Goal: Task Accomplishment & Management: Use online tool/utility

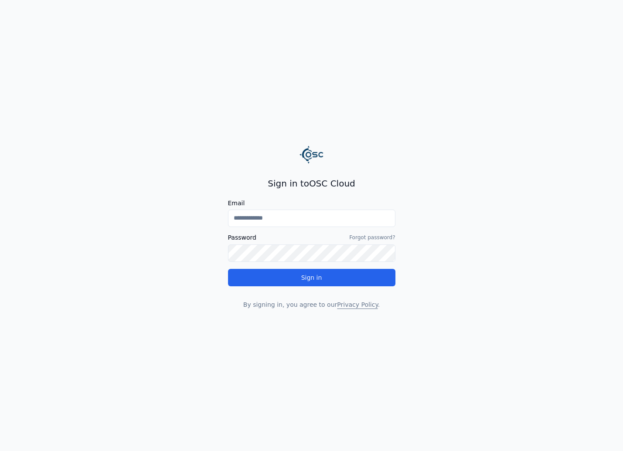
type input "**********"
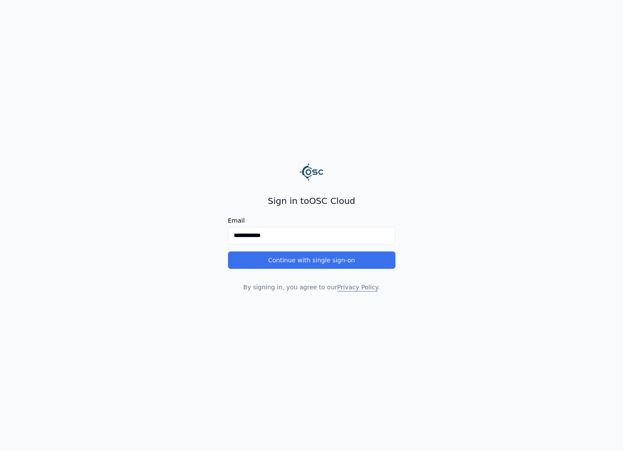
click at [296, 255] on button "Continue with single sign-on" at bounding box center [311, 260] width 167 height 17
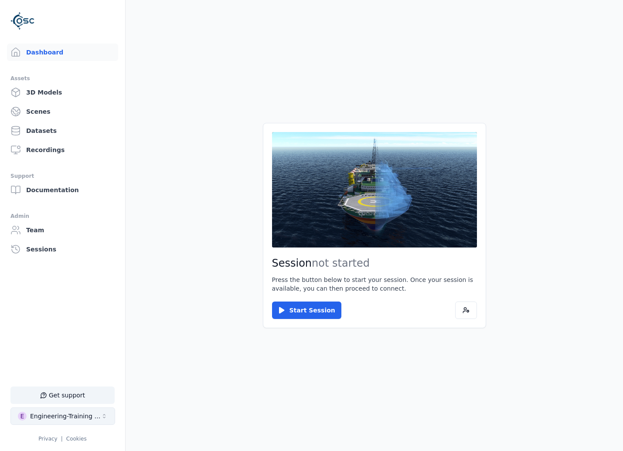
click at [100, 413] on div "Engineering-Training (SSO Staging)" at bounding box center [65, 416] width 71 height 9
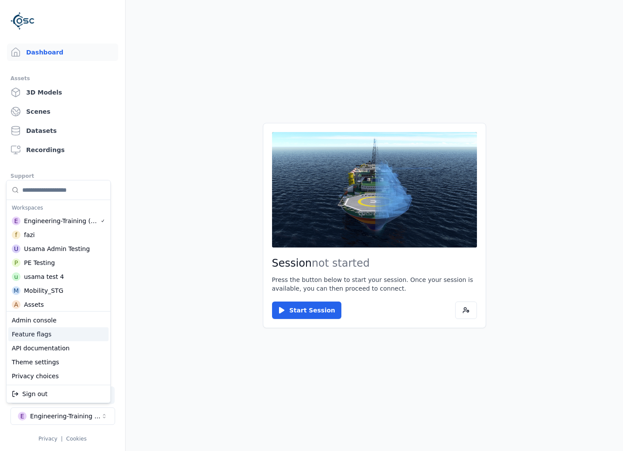
click at [72, 337] on div "Feature flags" at bounding box center [58, 334] width 100 height 14
select select "****"
select select "*****"
select select "****"
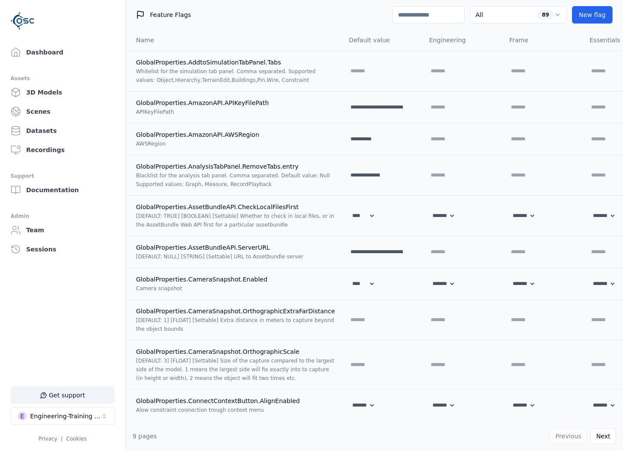
click at [439, 20] on input at bounding box center [428, 14] width 72 height 17
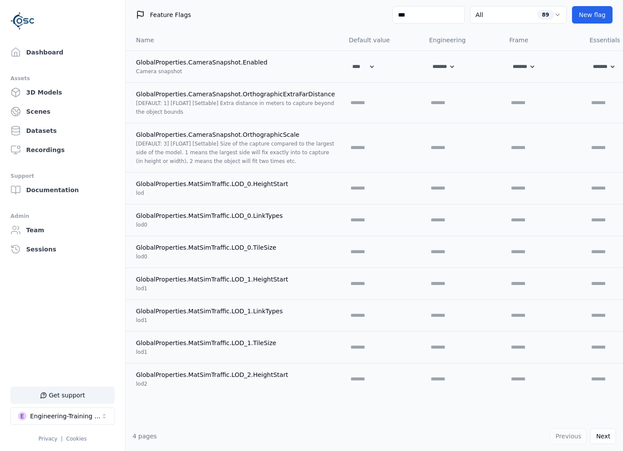
type input "****"
select select "****"
select select "*****"
select select "****"
select select "*****"
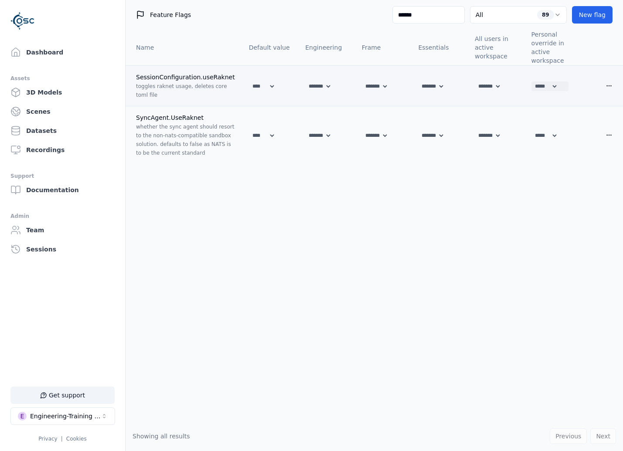
type input "******"
click at [542, 84] on select "******* **** *****" at bounding box center [544, 87] width 27 height 10
select select
click at [538, 82] on select "******* **** *****" at bounding box center [544, 87] width 27 height 10
click at [552, 138] on select "******* **** *****" at bounding box center [544, 136] width 27 height 10
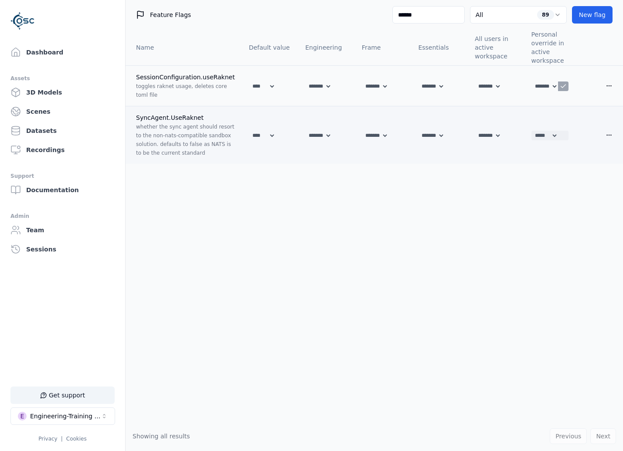
select select
click at [538, 131] on select "******* **** *****" at bounding box center [544, 136] width 27 height 10
click at [567, 134] on icon at bounding box center [563, 135] width 7 height 7
click at [567, 86] on icon at bounding box center [563, 86] width 7 height 7
click at [457, 22] on input "******" at bounding box center [428, 14] width 72 height 17
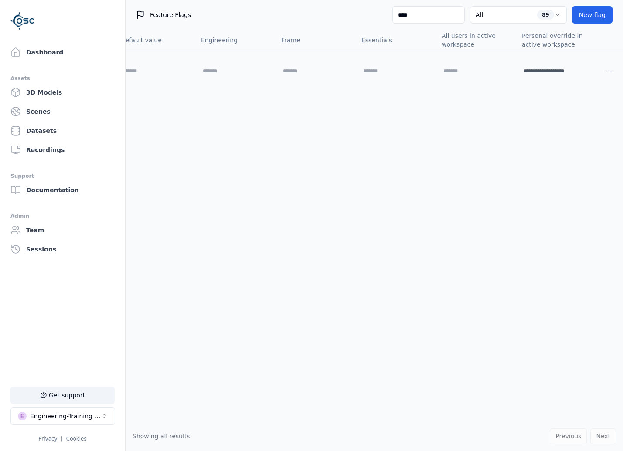
scroll to position [0, 191]
type input "****"
click at [569, 71] on input "**********" at bounding box center [550, 71] width 56 height 10
click at [579, 70] on icon at bounding box center [582, 71] width 7 height 7
click at [107, 54] on link "Dashboard" at bounding box center [62, 52] width 111 height 17
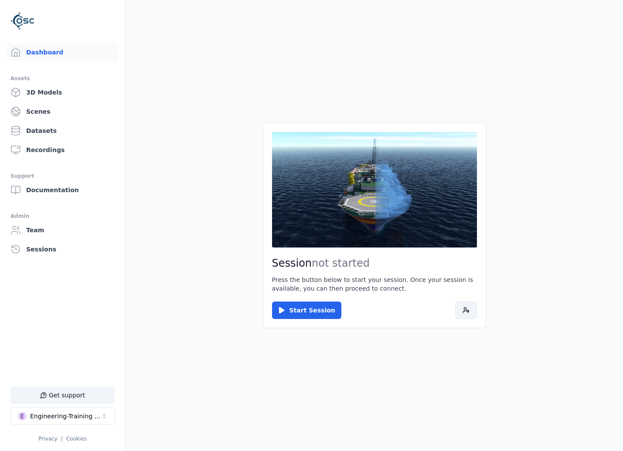
click at [461, 306] on button at bounding box center [466, 310] width 22 height 17
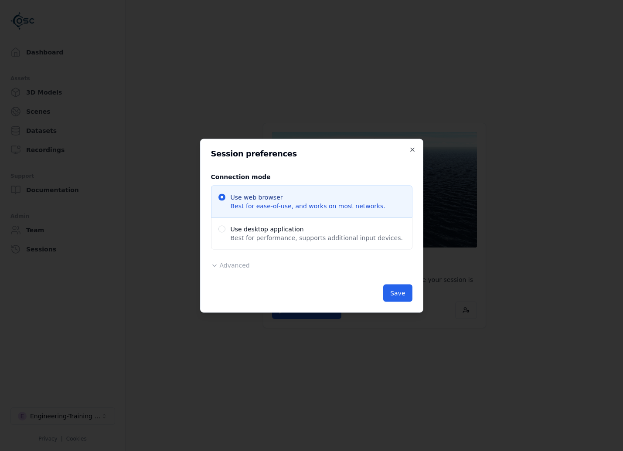
click at [249, 263] on div "Advanced Region Default ******* ********* ****** Release Default Administrative…" at bounding box center [311, 265] width 201 height 10
click at [245, 266] on span "Advanced" at bounding box center [235, 265] width 30 height 7
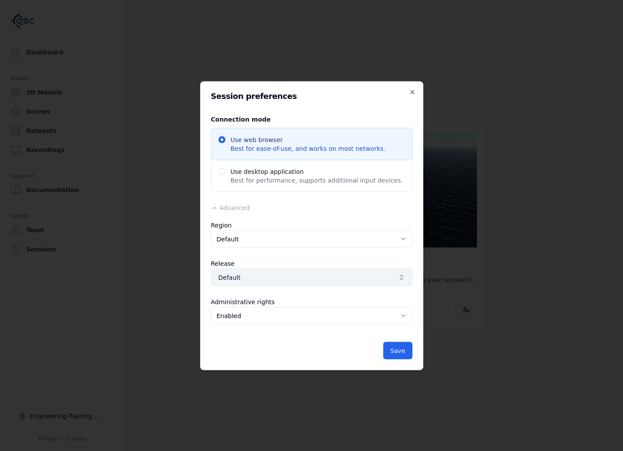
click at [259, 276] on span "Default" at bounding box center [306, 277] width 176 height 9
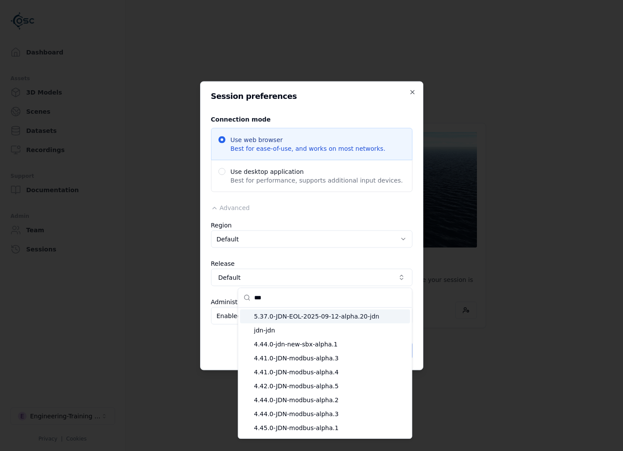
type input "***"
click at [288, 313] on span "5.37.0-JDN-EOL-2025-09-12-alpha.20-jdn" at bounding box center [330, 316] width 153 height 9
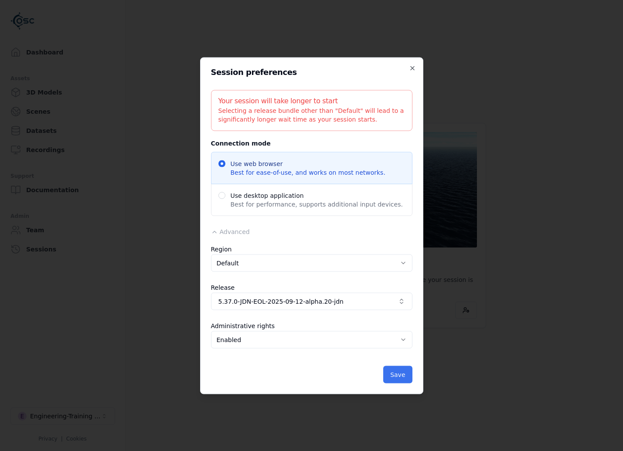
click at [398, 376] on button "Save" at bounding box center [397, 374] width 29 height 17
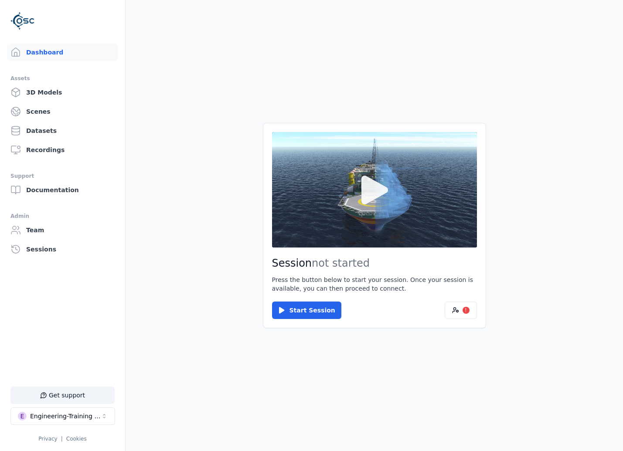
click at [377, 242] on button at bounding box center [374, 189] width 205 height 115
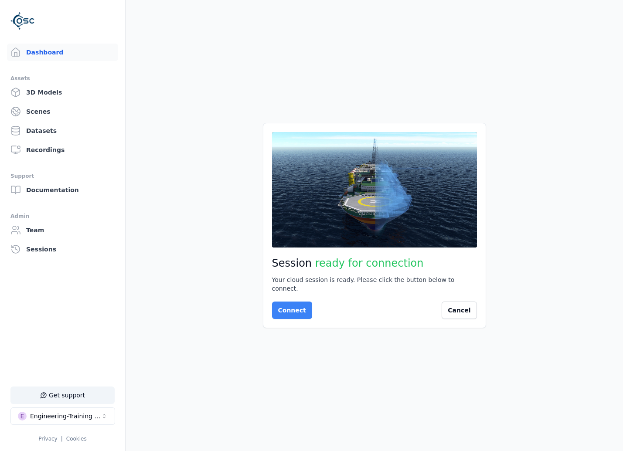
click at [303, 304] on button "Connect" at bounding box center [292, 310] width 40 height 17
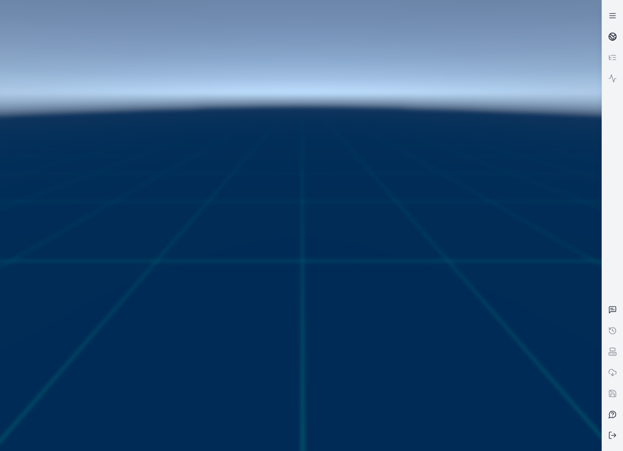
click at [604, 39] on link at bounding box center [612, 36] width 21 height 21
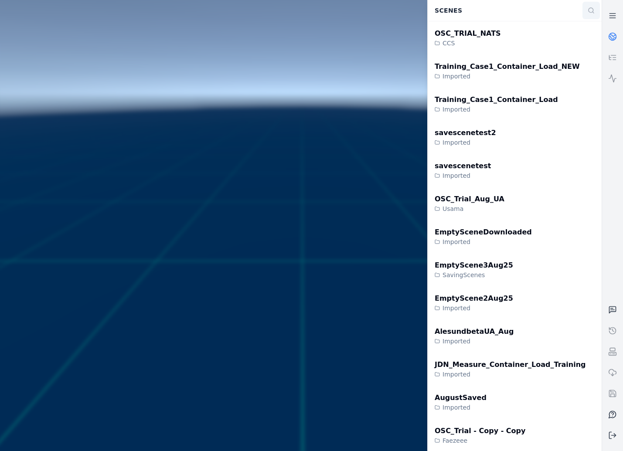
click at [589, 12] on icon at bounding box center [591, 10] width 7 height 7
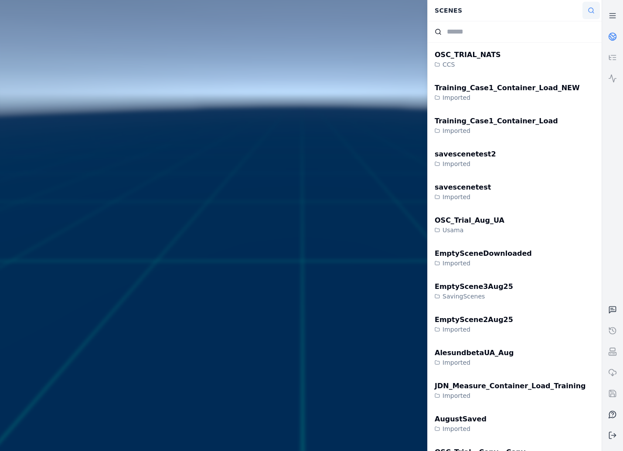
click at [589, 13] on icon at bounding box center [591, 10] width 7 height 7
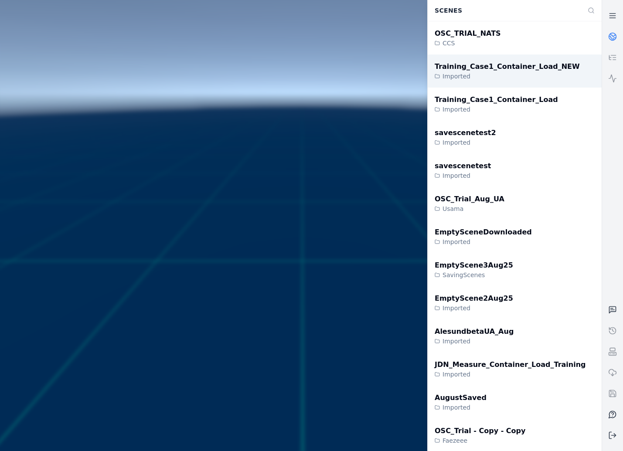
click at [555, 61] on div "Training_Case1_Container_Load_NEW Imported" at bounding box center [515, 70] width 174 height 33
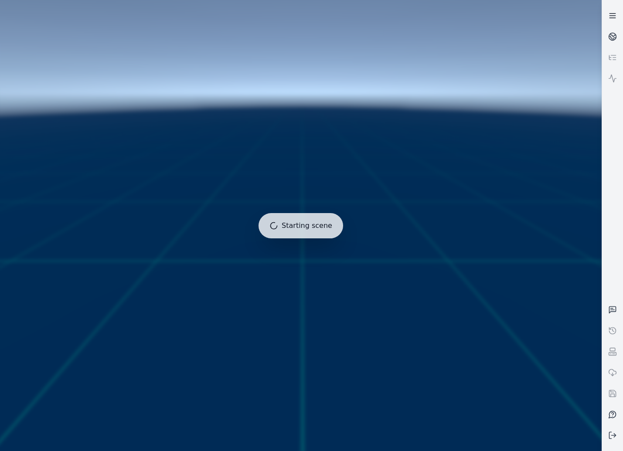
click at [606, 19] on link at bounding box center [612, 15] width 21 height 21
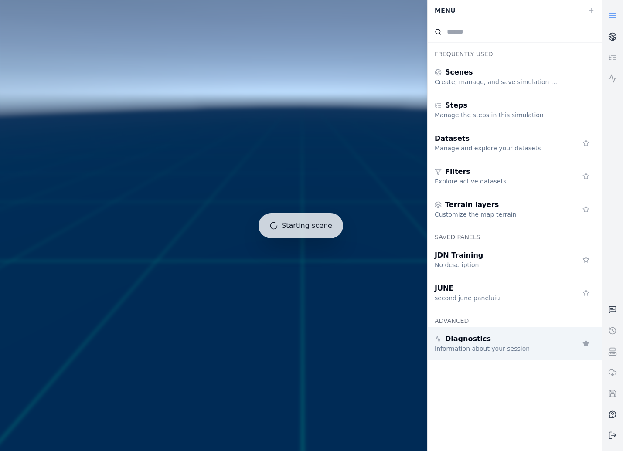
click at [516, 354] on div "Diagnostics Information about your session" at bounding box center [515, 343] width 174 height 33
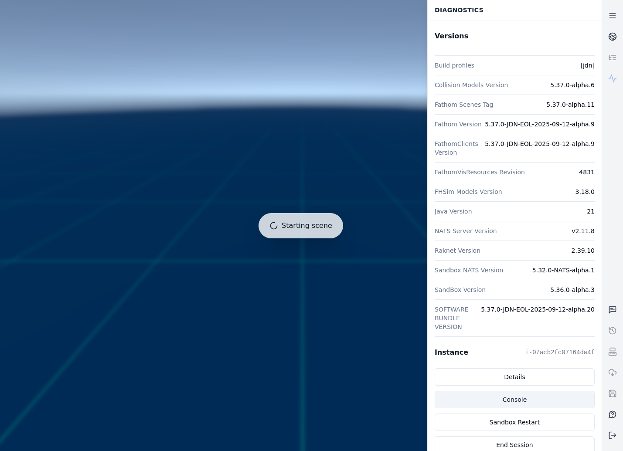
click at [537, 400] on link "Console" at bounding box center [515, 399] width 160 height 17
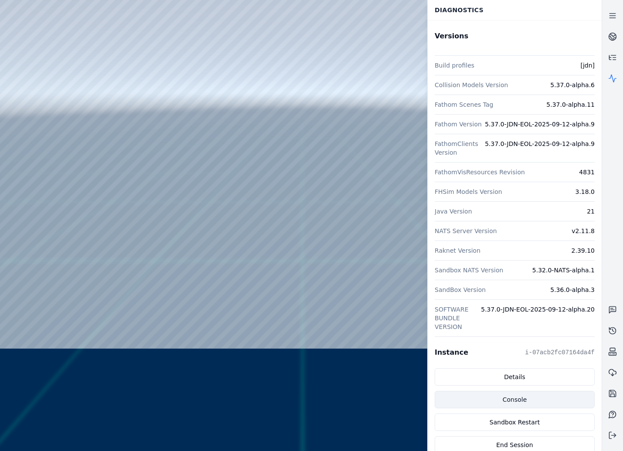
click at [569, 397] on link "Console" at bounding box center [515, 399] width 160 height 17
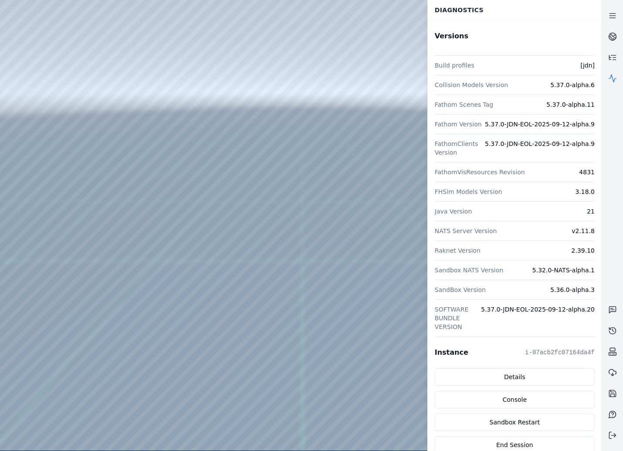
drag, startPoint x: 134, startPoint y: 259, endPoint x: 124, endPoint y: 252, distance: 12.0
click at [53, 170] on div at bounding box center [301, 225] width 602 height 451
click at [44, 185] on div at bounding box center [301, 225] width 602 height 451
click at [158, 71] on div at bounding box center [301, 225] width 602 height 451
click at [199, 415] on div at bounding box center [301, 225] width 602 height 451
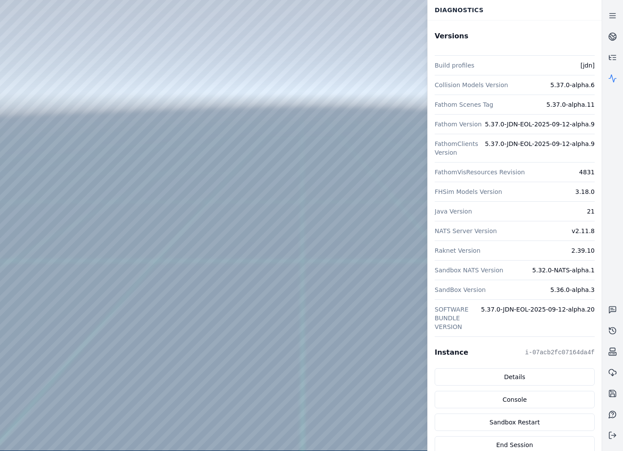
click at [206, 152] on div at bounding box center [301, 225] width 602 height 451
click at [50, 167] on div at bounding box center [301, 225] width 602 height 451
click at [43, 144] on div at bounding box center [301, 225] width 602 height 451
click at [40, 180] on div at bounding box center [301, 225] width 602 height 451
click at [41, 205] on div at bounding box center [301, 225] width 602 height 451
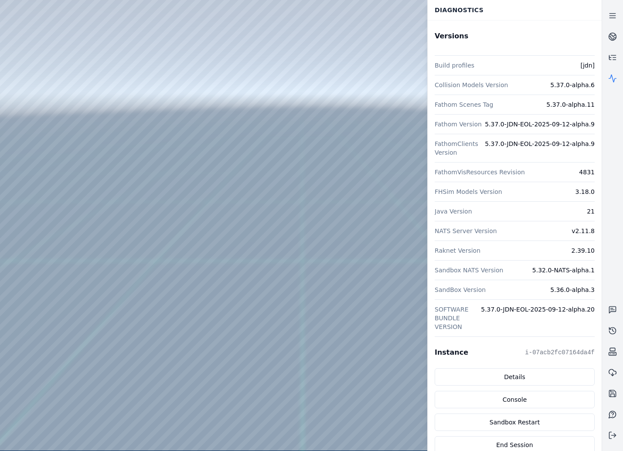
click at [41, 187] on div at bounding box center [301, 225] width 602 height 451
click at [171, 84] on div at bounding box center [301, 225] width 602 height 451
click at [190, 409] on div at bounding box center [301, 225] width 602 height 451
click at [283, 299] on div at bounding box center [301, 225] width 602 height 451
click at [259, 350] on div at bounding box center [301, 225] width 602 height 451
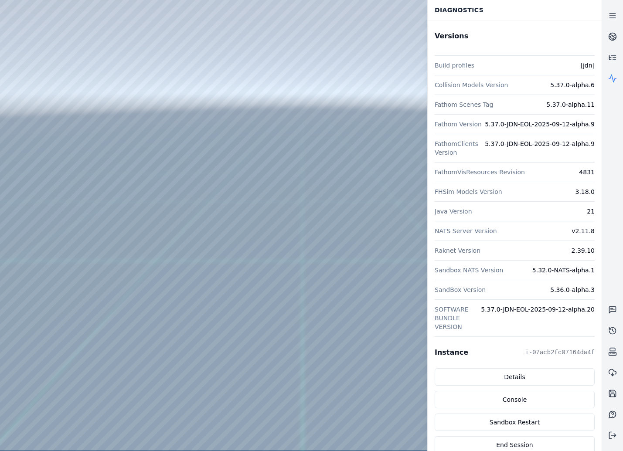
click at [42, 99] on div at bounding box center [301, 225] width 602 height 451
click at [46, 100] on div at bounding box center [301, 225] width 602 height 451
click at [48, 116] on div at bounding box center [301, 225] width 602 height 451
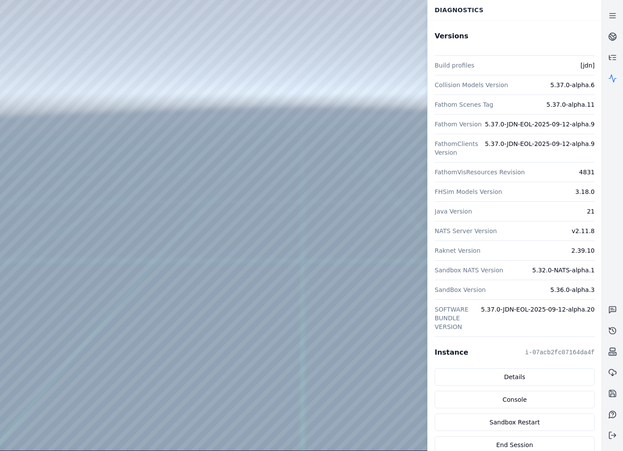
click at [51, 177] on div at bounding box center [301, 225] width 602 height 451
click at [56, 252] on div at bounding box center [301, 225] width 602 height 451
click at [49, 301] on div at bounding box center [301, 225] width 602 height 451
click at [64, 188] on div at bounding box center [301, 225] width 602 height 451
click at [147, 85] on div at bounding box center [301, 225] width 602 height 451
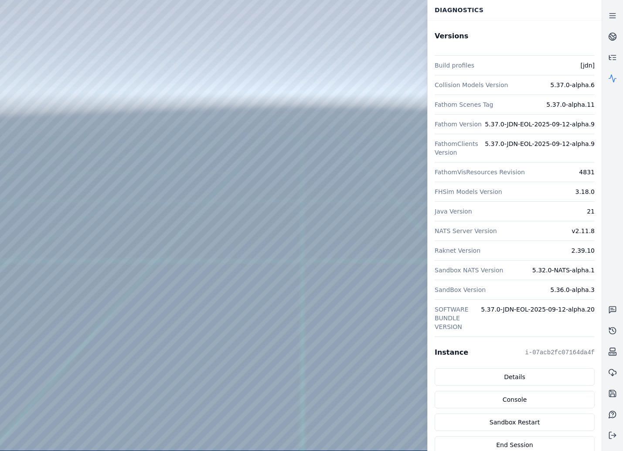
click at [291, 326] on div at bounding box center [301, 225] width 602 height 451
click at [617, 82] on link at bounding box center [612, 78] width 21 height 21
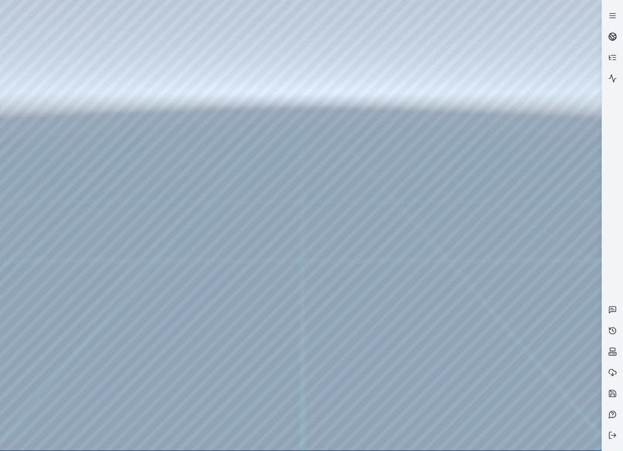
click at [611, 34] on icon at bounding box center [613, 35] width 5 height 3
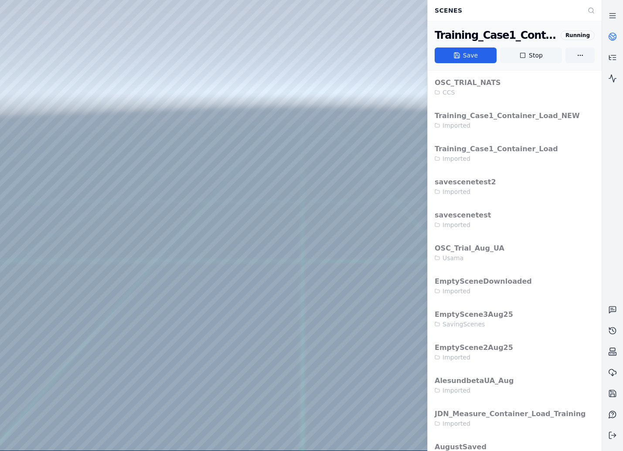
click at [527, 51] on button "Stop" at bounding box center [531, 56] width 62 height 16
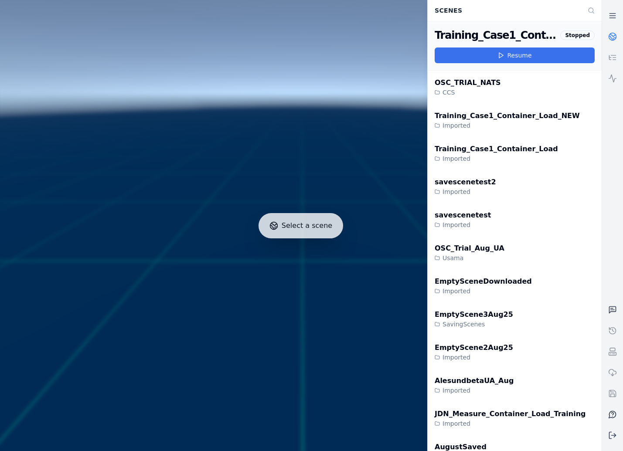
click at [521, 54] on button "Resume" at bounding box center [515, 56] width 160 height 16
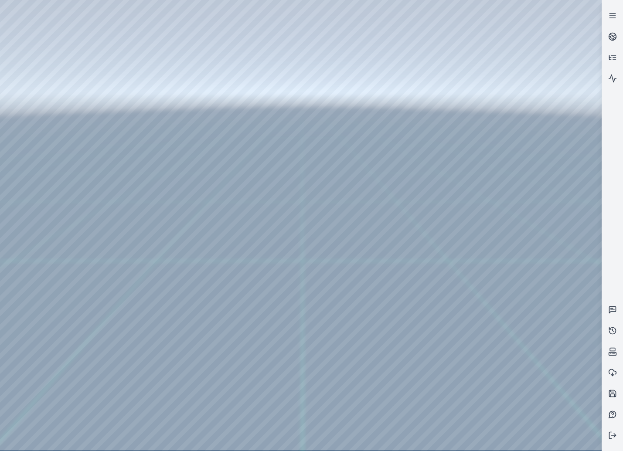
drag, startPoint x: 327, startPoint y: 327, endPoint x: 187, endPoint y: 295, distance: 144.5
click at [198, 408] on div at bounding box center [301, 225] width 602 height 451
drag, startPoint x: 295, startPoint y: 335, endPoint x: 313, endPoint y: 349, distance: 22.3
drag, startPoint x: 346, startPoint y: 234, endPoint x: 238, endPoint y: 250, distance: 109.7
drag, startPoint x: 313, startPoint y: 230, endPoint x: 338, endPoint y: 248, distance: 31.5
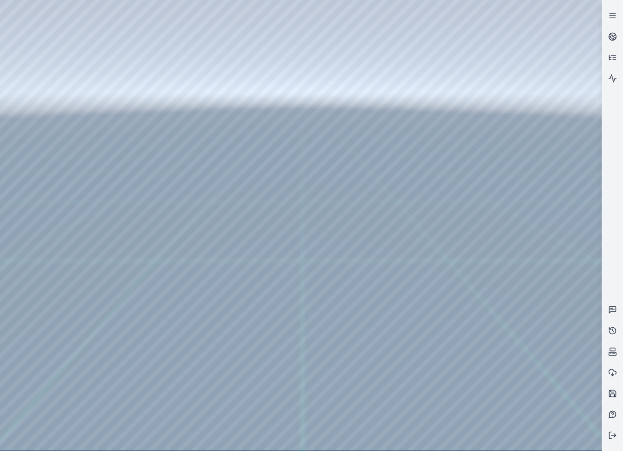
drag, startPoint x: 347, startPoint y: 251, endPoint x: 406, endPoint y: 254, distance: 58.5
drag, startPoint x: 389, startPoint y: 265, endPoint x: 417, endPoint y: 311, distance: 53.6
drag, startPoint x: 412, startPoint y: 308, endPoint x: 330, endPoint y: 289, distance: 85.0
drag, startPoint x: 326, startPoint y: 292, endPoint x: 335, endPoint y: 303, distance: 14.9
click at [47, 120] on div at bounding box center [301, 225] width 602 height 451
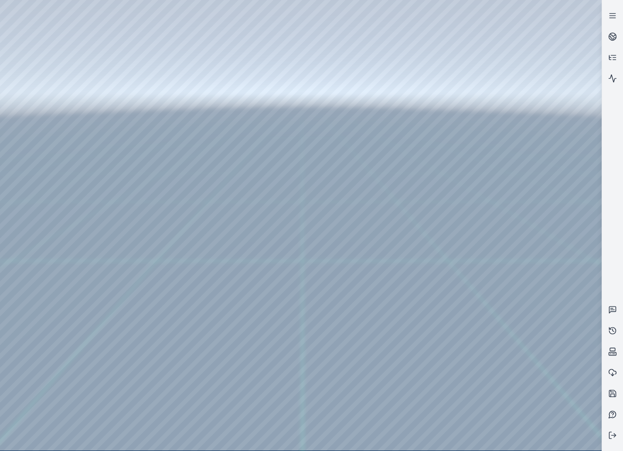
click at [49, 148] on div at bounding box center [301, 225] width 602 height 451
click at [208, 29] on div at bounding box center [301, 225] width 602 height 451
click at [177, 31] on div at bounding box center [301, 225] width 602 height 451
click at [161, 29] on div at bounding box center [301, 225] width 602 height 451
click at [146, 102] on div at bounding box center [301, 225] width 602 height 451
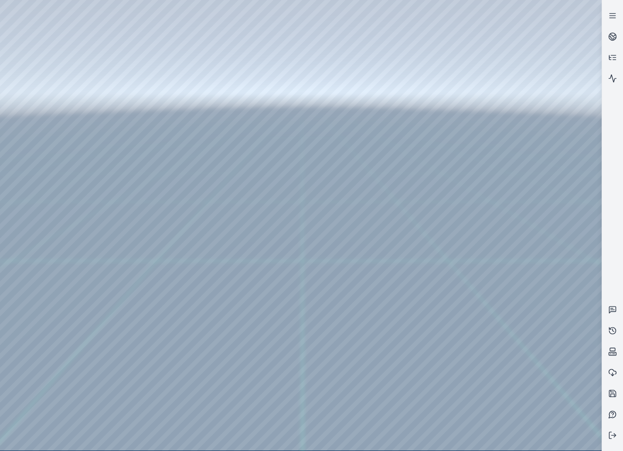
click at [521, 67] on div at bounding box center [301, 225] width 602 height 451
click at [518, 88] on div at bounding box center [301, 225] width 602 height 451
click at [538, 225] on div at bounding box center [301, 225] width 602 height 451
click at [512, 203] on div at bounding box center [301, 225] width 602 height 451
click at [502, 225] on div at bounding box center [301, 225] width 602 height 451
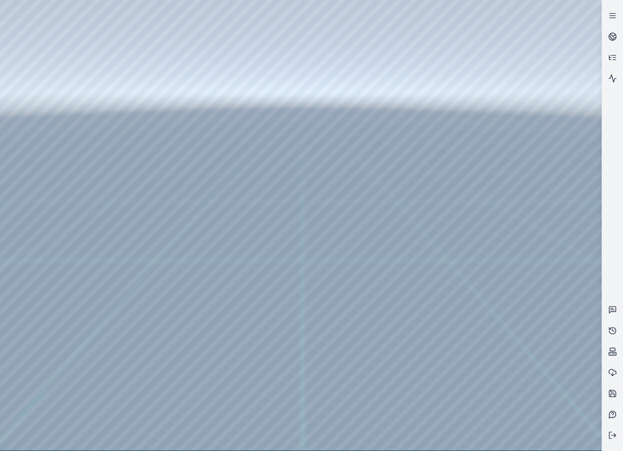
click at [506, 318] on div at bounding box center [301, 225] width 602 height 451
click at [50, 302] on div at bounding box center [301, 225] width 602 height 451
click at [44, 185] on div at bounding box center [301, 225] width 602 height 451
click at [180, 69] on div at bounding box center [301, 225] width 602 height 451
click at [193, 408] on div at bounding box center [301, 225] width 602 height 451
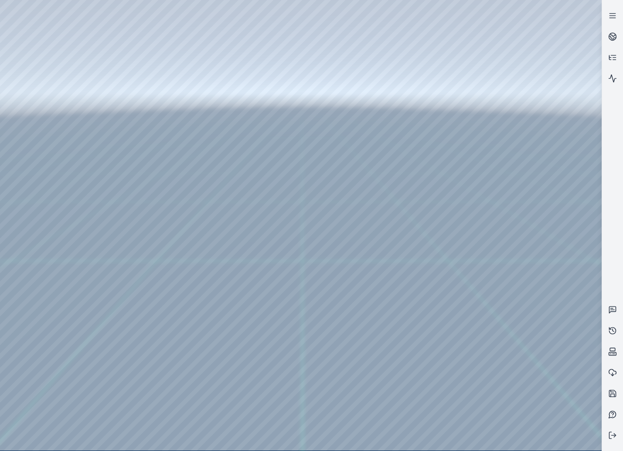
click at [497, 364] on div at bounding box center [301, 225] width 602 height 451
click at [499, 364] on div at bounding box center [301, 225] width 602 height 451
click at [504, 170] on div at bounding box center [301, 225] width 602 height 451
click at [526, 157] on div at bounding box center [301, 225] width 602 height 451
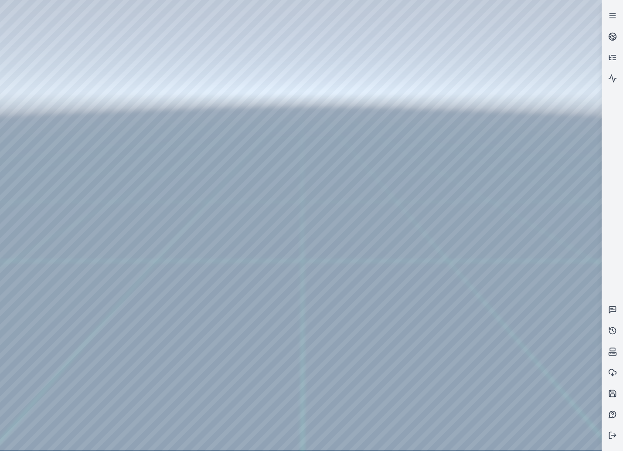
click at [525, 167] on div at bounding box center [301, 225] width 602 height 451
click at [521, 168] on div at bounding box center [301, 225] width 602 height 451
click at [502, 282] on div at bounding box center [301, 225] width 602 height 451
click at [511, 232] on div at bounding box center [301, 225] width 602 height 451
click at [496, 415] on div at bounding box center [301, 225] width 602 height 451
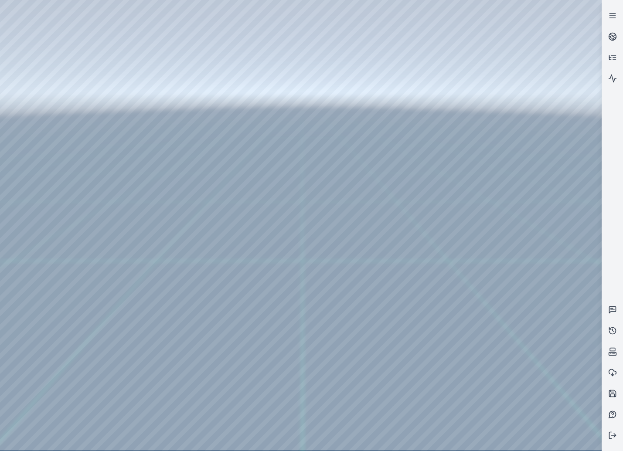
click at [45, 146] on div at bounding box center [301, 225] width 602 height 451
click at [48, 113] on div at bounding box center [301, 225] width 602 height 451
click at [48, 145] on div at bounding box center [301, 225] width 602 height 451
drag, startPoint x: 231, startPoint y: 44, endPoint x: 317, endPoint y: 48, distance: 86.4
click at [317, 48] on div at bounding box center [301, 225] width 602 height 451
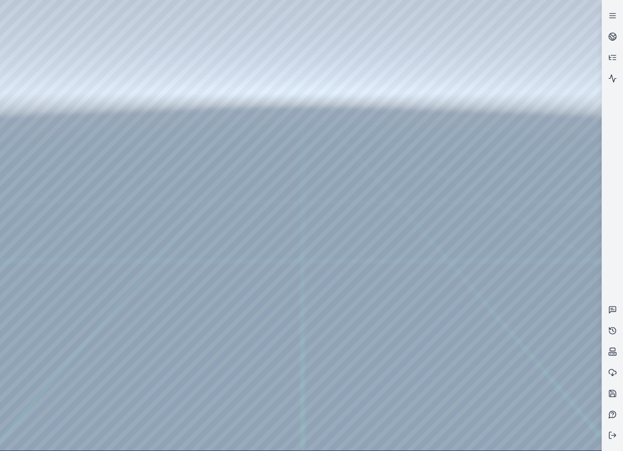
click at [54, 144] on div at bounding box center [301, 225] width 602 height 451
click at [211, 29] on div at bounding box center [301, 225] width 602 height 451
click at [141, 121] on div at bounding box center [301, 225] width 602 height 451
drag, startPoint x: 220, startPoint y: 107, endPoint x: 211, endPoint y: 366, distance: 259.6
click at [212, 368] on div at bounding box center [301, 225] width 602 height 451
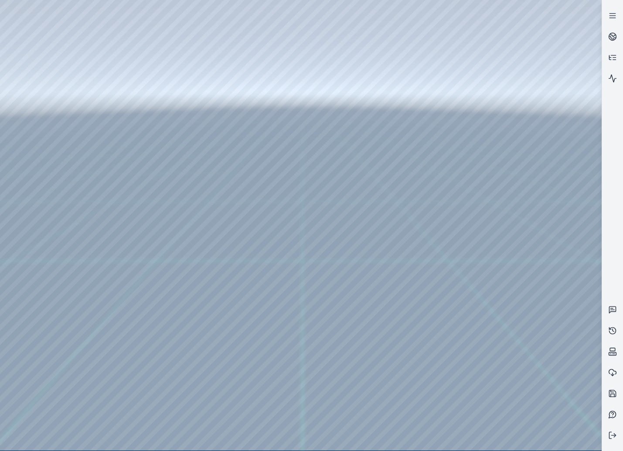
click at [159, 227] on div at bounding box center [301, 225] width 602 height 451
click at [137, 280] on div at bounding box center [301, 225] width 602 height 451
click at [139, 279] on div at bounding box center [301, 225] width 602 height 451
click at [501, 259] on div at bounding box center [301, 225] width 602 height 451
click at [502, 254] on div at bounding box center [301, 225] width 602 height 451
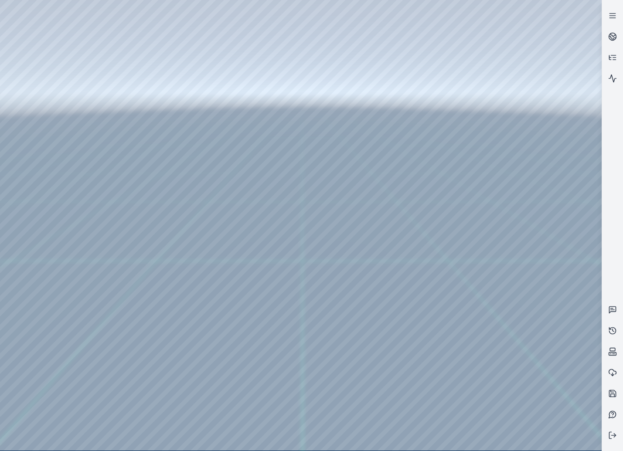
click at [502, 254] on div at bounding box center [301, 225] width 602 height 451
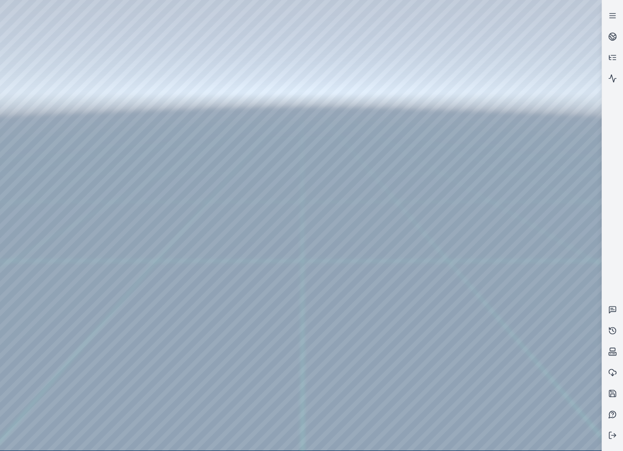
click at [502, 254] on div at bounding box center [301, 225] width 602 height 451
click at [501, 255] on div at bounding box center [301, 225] width 602 height 451
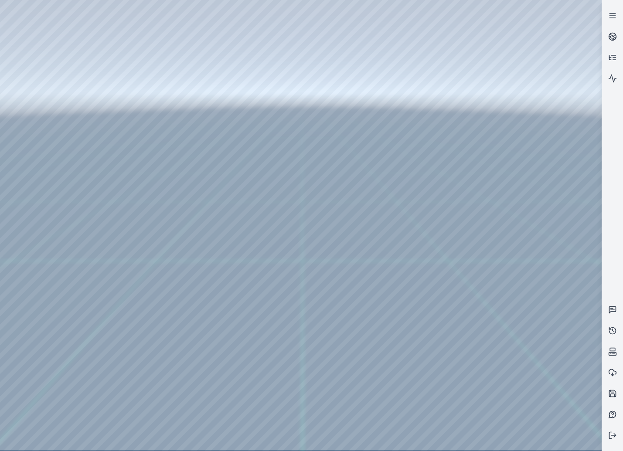
click at [500, 255] on div at bounding box center [301, 225] width 602 height 451
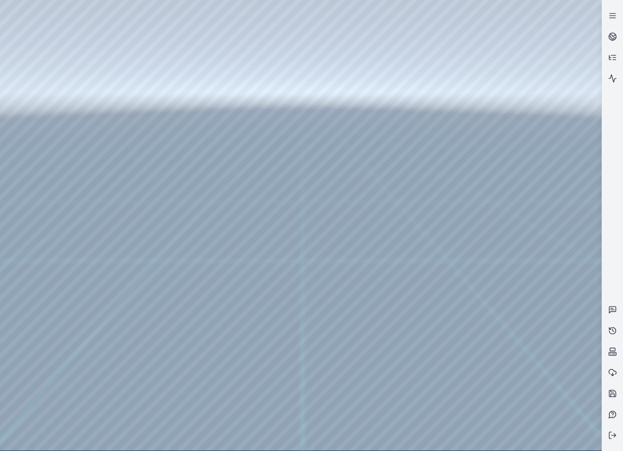
click at [500, 255] on div at bounding box center [301, 225] width 602 height 451
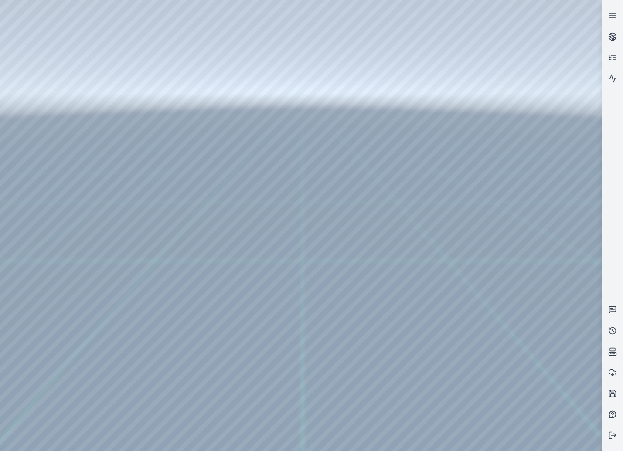
click at [500, 255] on div at bounding box center [301, 225] width 602 height 451
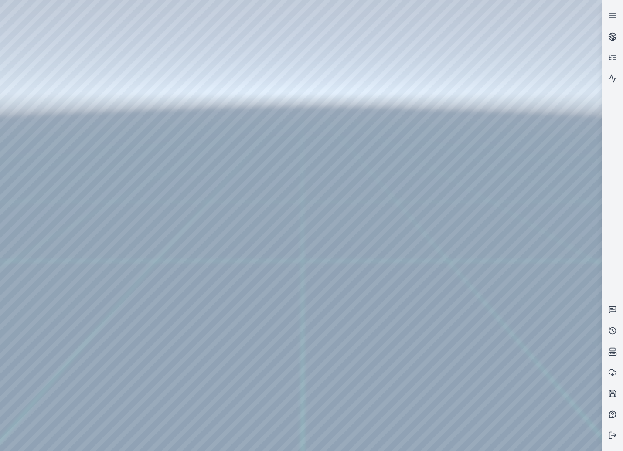
click at [493, 255] on div at bounding box center [301, 225] width 602 height 451
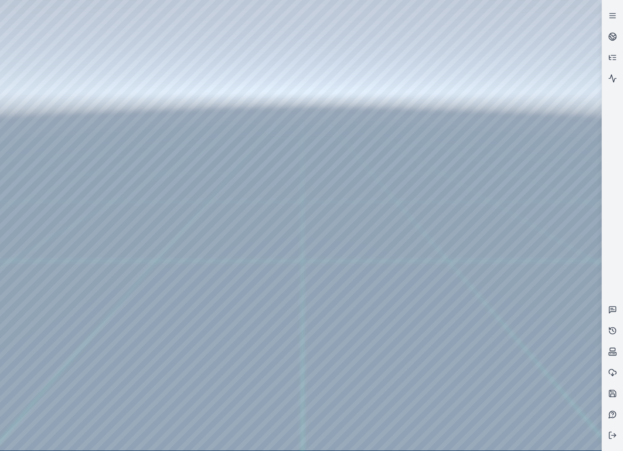
click at [493, 255] on div at bounding box center [301, 225] width 602 height 451
click at [494, 255] on div at bounding box center [301, 225] width 602 height 451
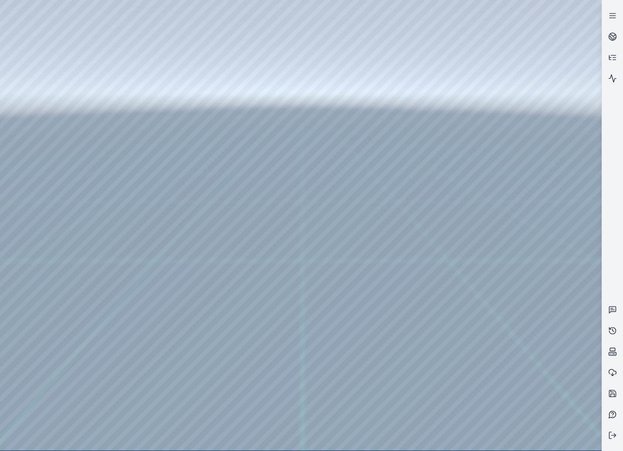
click at [494, 255] on div at bounding box center [301, 225] width 602 height 451
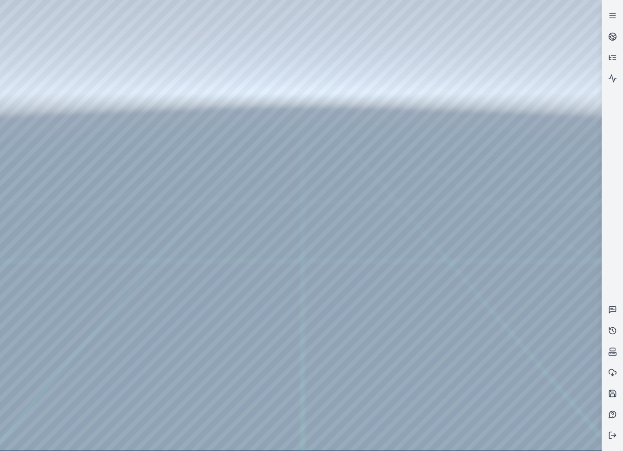
click at [494, 255] on div at bounding box center [301, 225] width 602 height 451
click at [495, 255] on div at bounding box center [301, 225] width 602 height 451
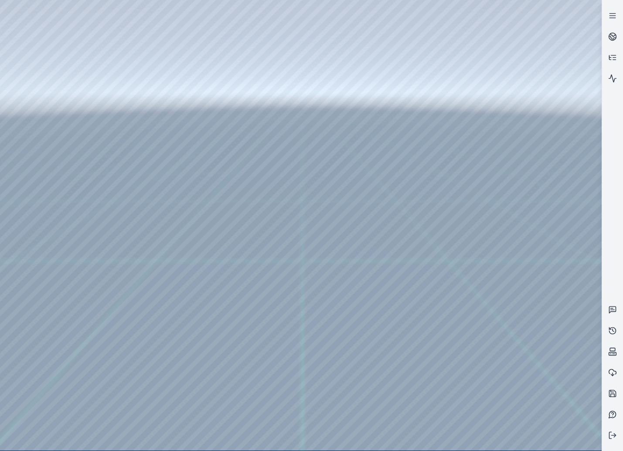
click at [496, 256] on div at bounding box center [301, 225] width 602 height 451
click at [497, 256] on div at bounding box center [301, 225] width 602 height 451
click at [498, 256] on div at bounding box center [301, 225] width 602 height 451
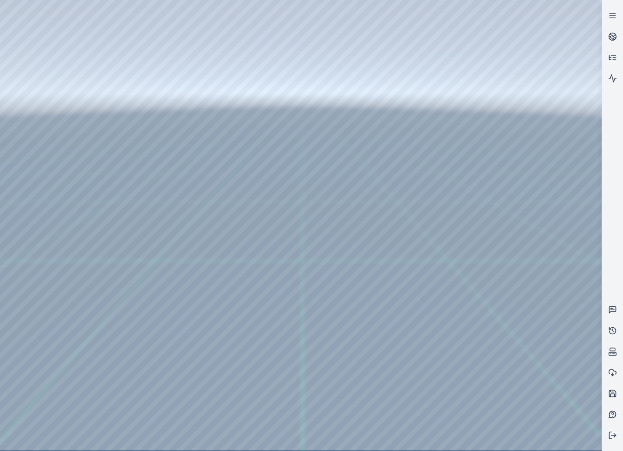
click at [498, 256] on div at bounding box center [301, 225] width 602 height 451
click at [499, 256] on div at bounding box center [301, 225] width 602 height 451
click at [500, 256] on div at bounding box center [301, 225] width 602 height 451
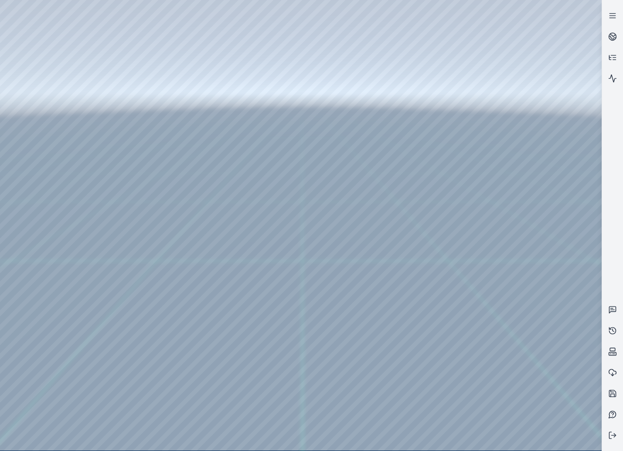
click at [500, 256] on div at bounding box center [301, 225] width 602 height 451
click at [500, 255] on div at bounding box center [301, 225] width 602 height 451
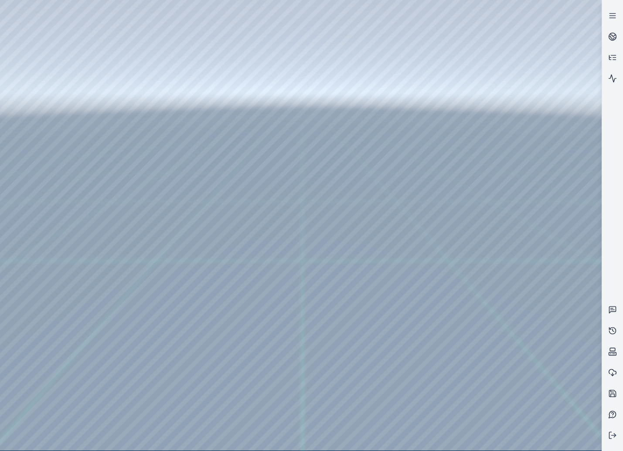
click at [500, 255] on div at bounding box center [301, 225] width 602 height 451
click at [501, 255] on div at bounding box center [301, 225] width 602 height 451
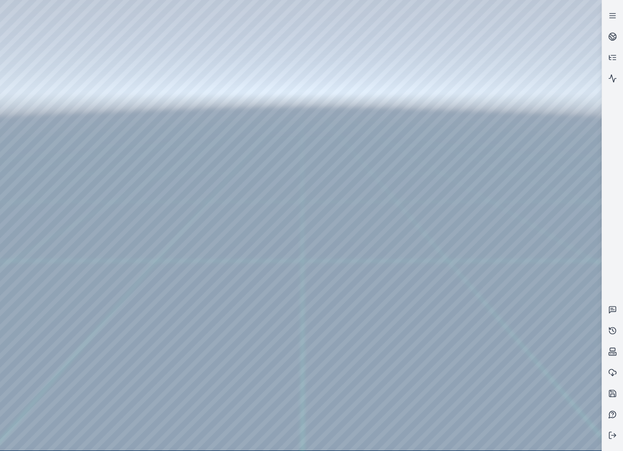
click at [501, 255] on div at bounding box center [301, 225] width 602 height 451
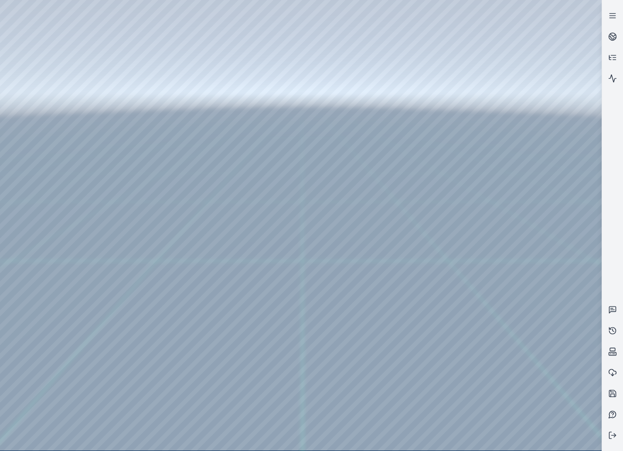
click at [501, 255] on div at bounding box center [301, 225] width 602 height 451
click at [501, 254] on div at bounding box center [301, 225] width 602 height 451
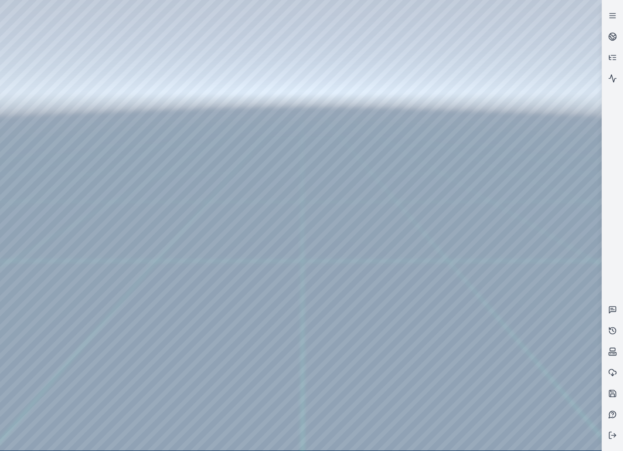
click at [501, 254] on div at bounding box center [301, 225] width 602 height 451
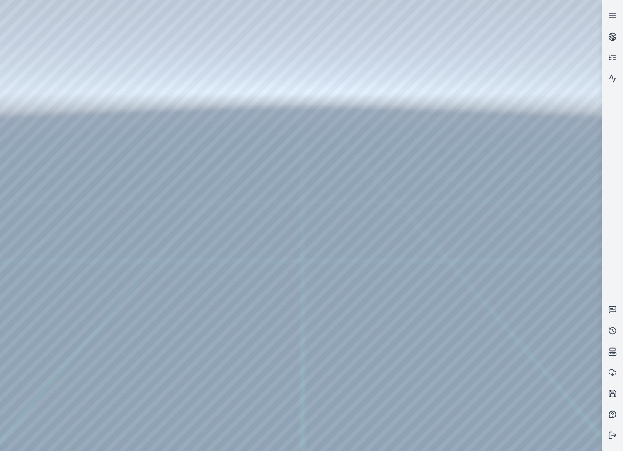
click at [501, 254] on div at bounding box center [301, 225] width 602 height 451
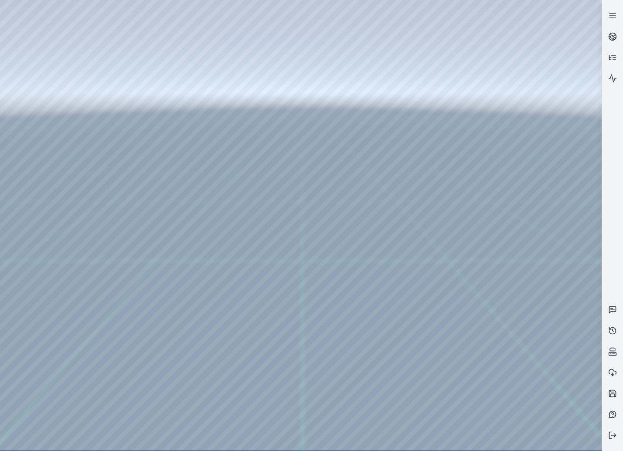
click at [501, 254] on div at bounding box center [301, 225] width 602 height 451
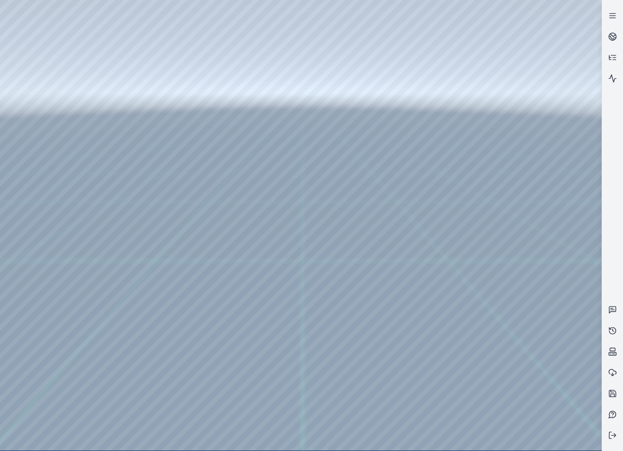
click at [501, 254] on div at bounding box center [301, 225] width 602 height 451
click at [52, 304] on div at bounding box center [301, 225] width 602 height 451
click at [54, 191] on div at bounding box center [301, 225] width 602 height 451
click at [193, 74] on div at bounding box center [301, 225] width 602 height 451
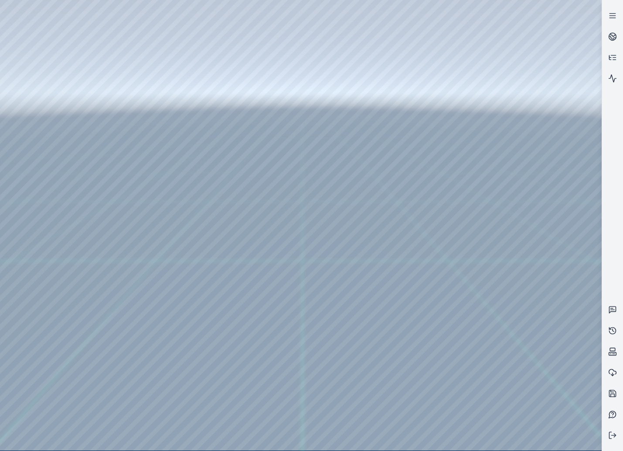
click at [204, 77] on div at bounding box center [301, 225] width 602 height 451
click at [282, 150] on div at bounding box center [301, 225] width 602 height 451
